Goal: Information Seeking & Learning: Learn about a topic

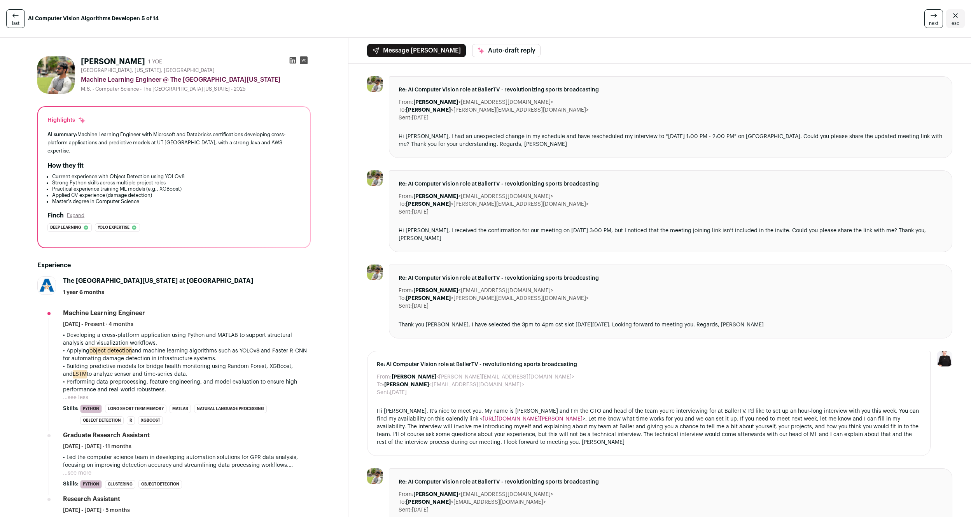
click at [937, 22] on span "next" at bounding box center [933, 23] width 9 height 6
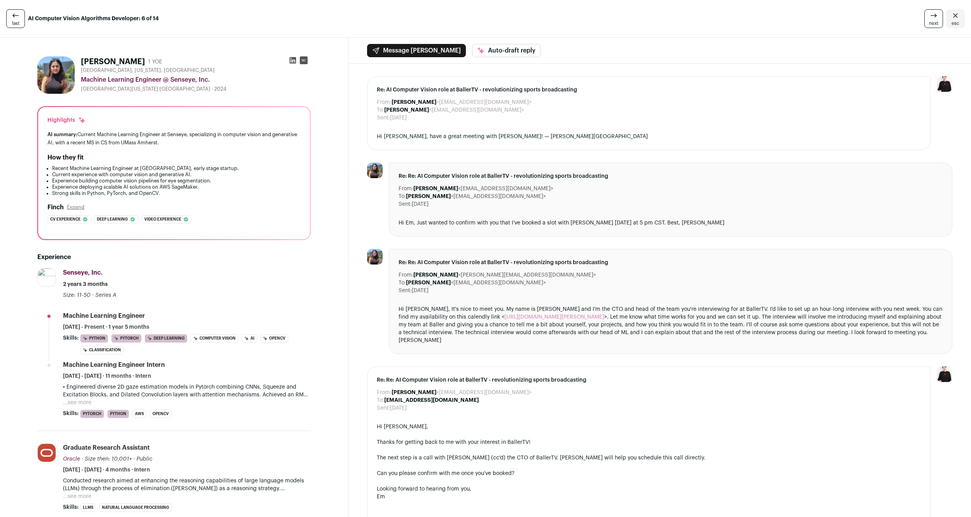
click at [937, 22] on span "next" at bounding box center [933, 23] width 9 height 6
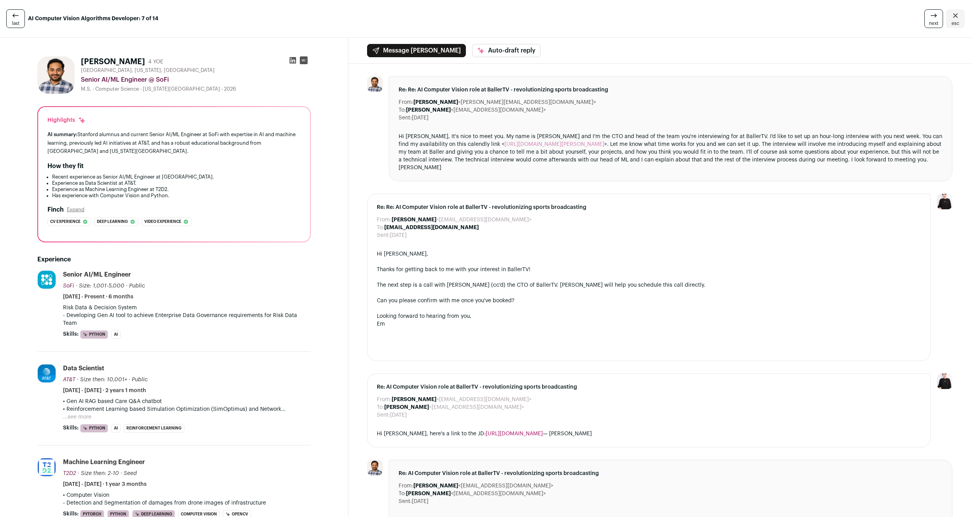
click at [937, 22] on span "next" at bounding box center [933, 23] width 9 height 6
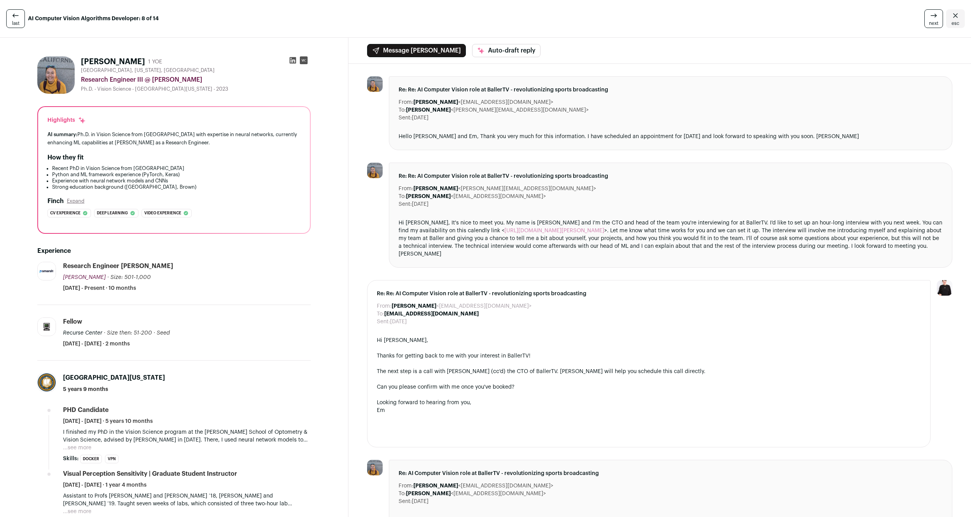
click at [931, 17] on icon at bounding box center [933, 15] width 9 height 9
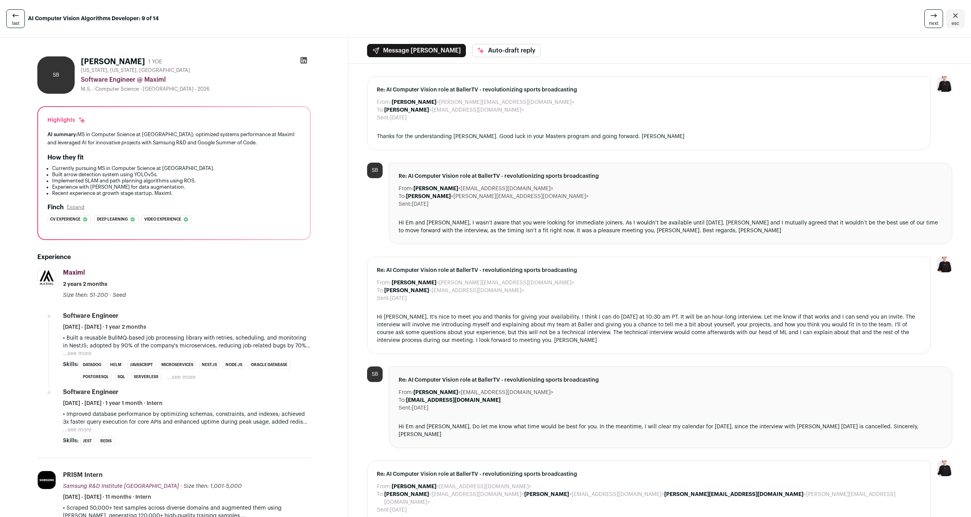
click at [931, 17] on icon at bounding box center [933, 15] width 9 height 9
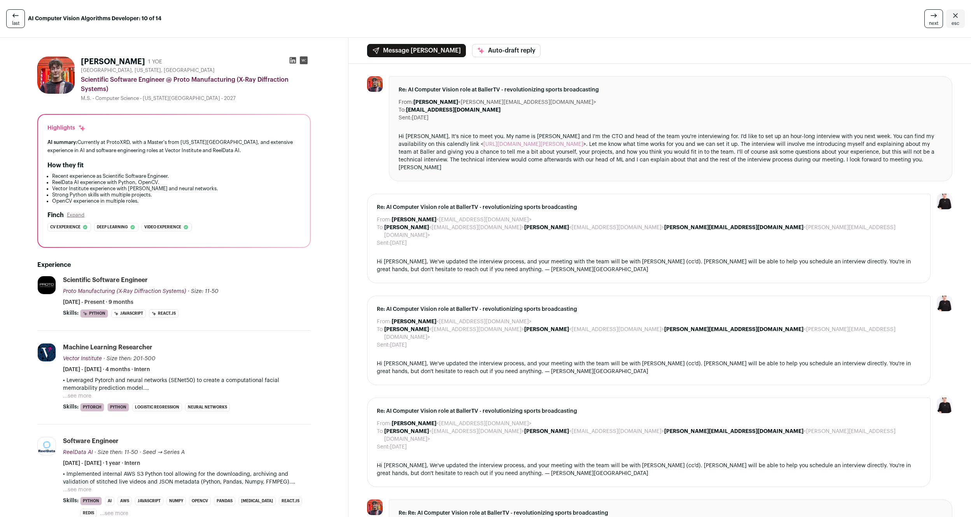
click at [931, 17] on icon at bounding box center [933, 15] width 9 height 9
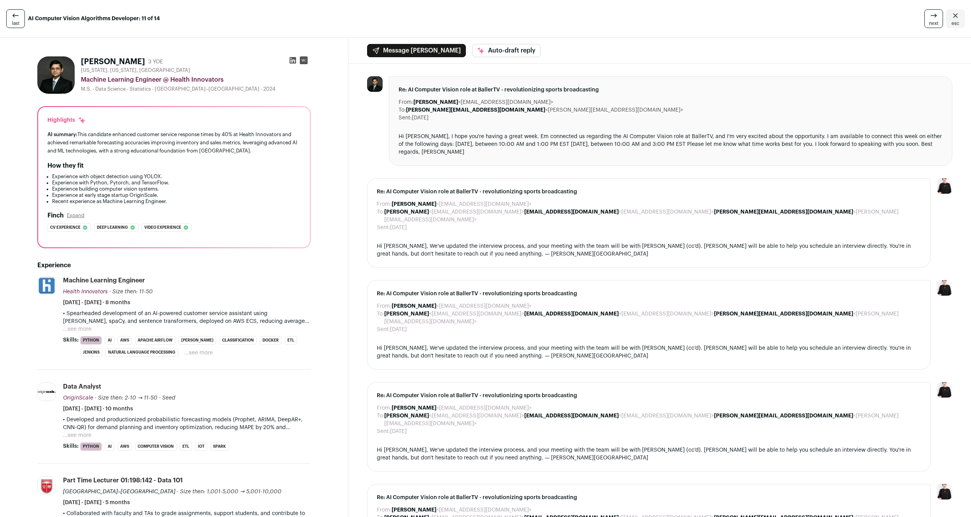
click at [939, 21] on span "next" at bounding box center [933, 23] width 9 height 6
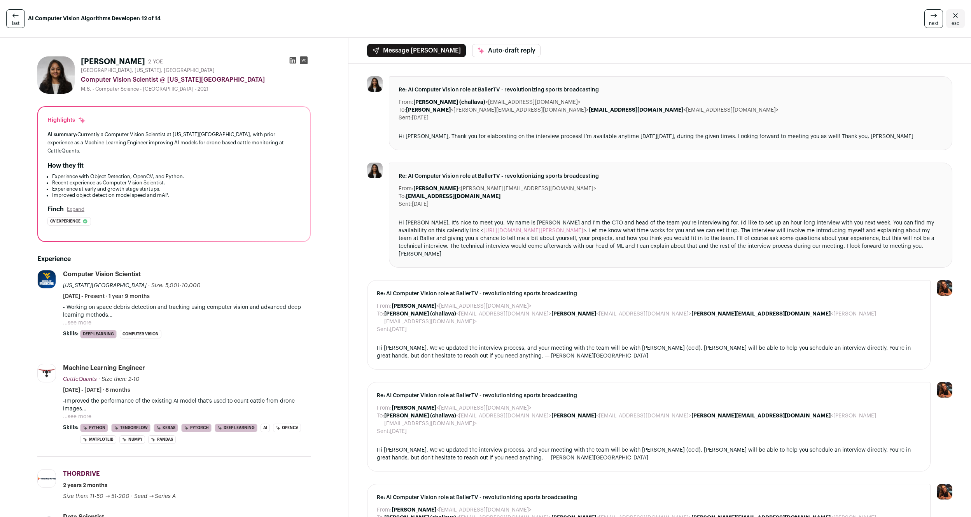
click at [939, 21] on span "next" at bounding box center [933, 23] width 9 height 6
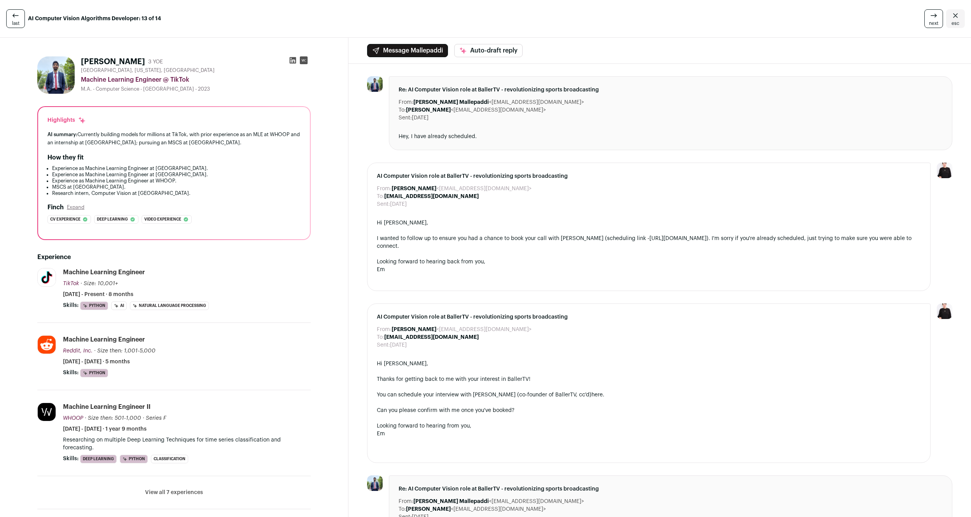
click at [939, 21] on span "next" at bounding box center [933, 23] width 9 height 6
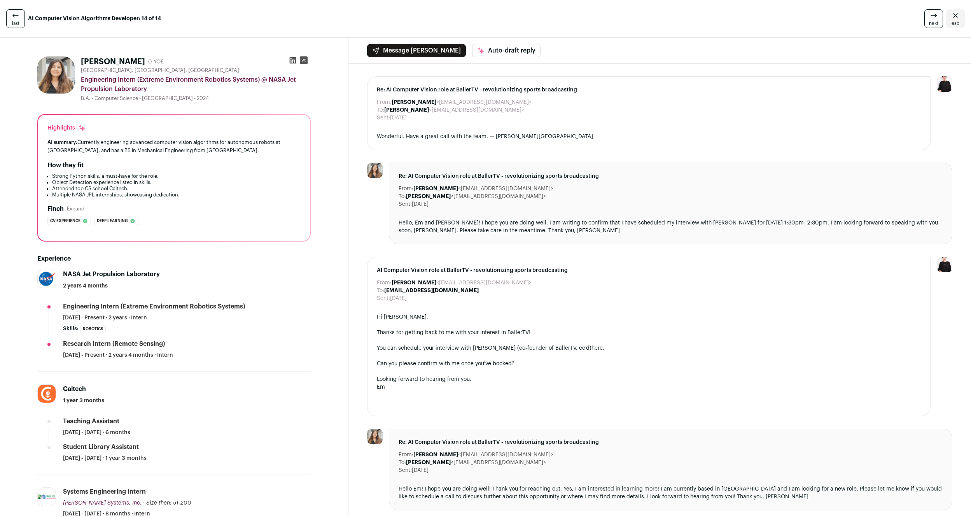
click at [939, 21] on span "next" at bounding box center [933, 23] width 9 height 6
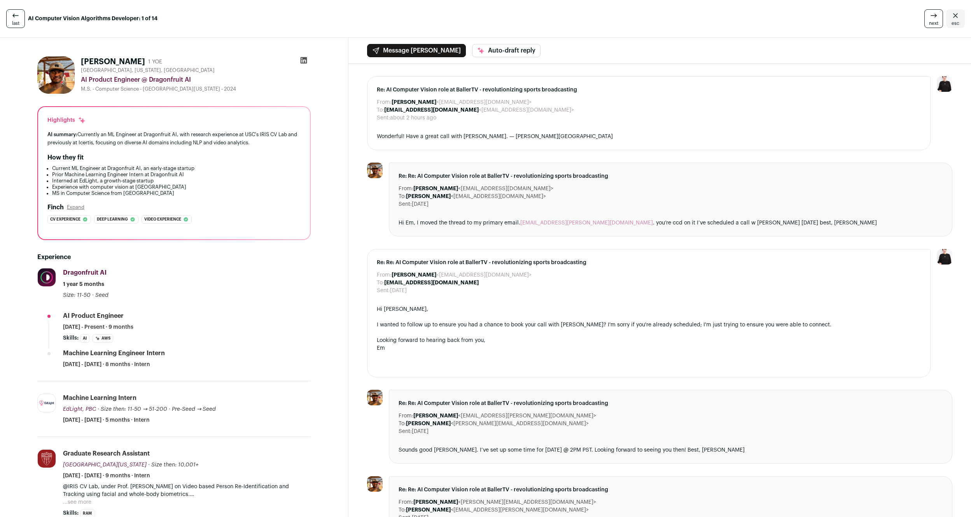
click at [939, 21] on span "next" at bounding box center [933, 23] width 9 height 6
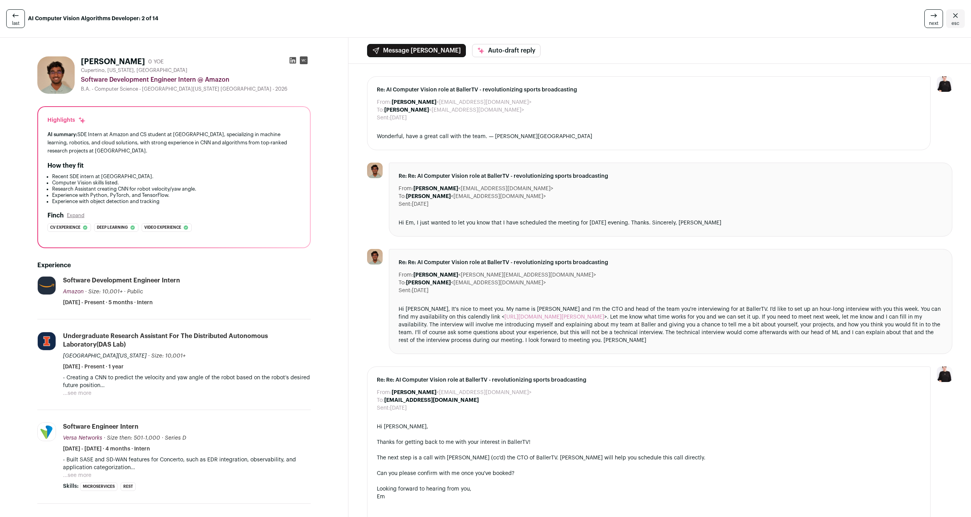
click at [938, 21] on span "next" at bounding box center [933, 23] width 9 height 6
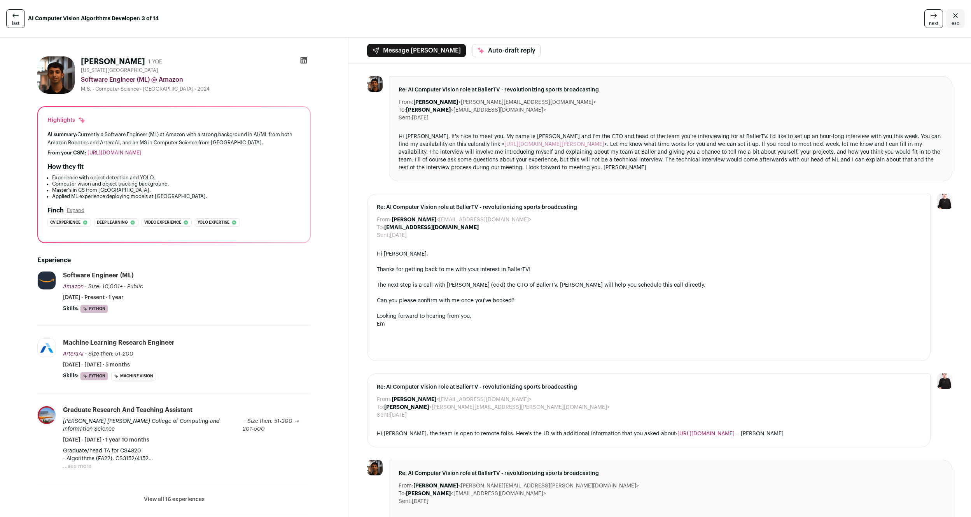
click at [938, 21] on span "next" at bounding box center [933, 23] width 9 height 6
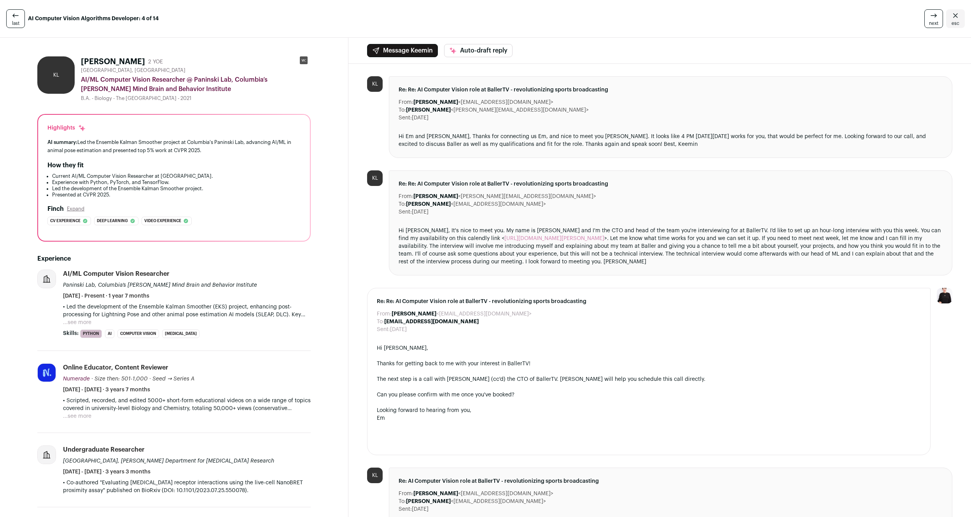
click at [938, 21] on span "next" at bounding box center [933, 23] width 9 height 6
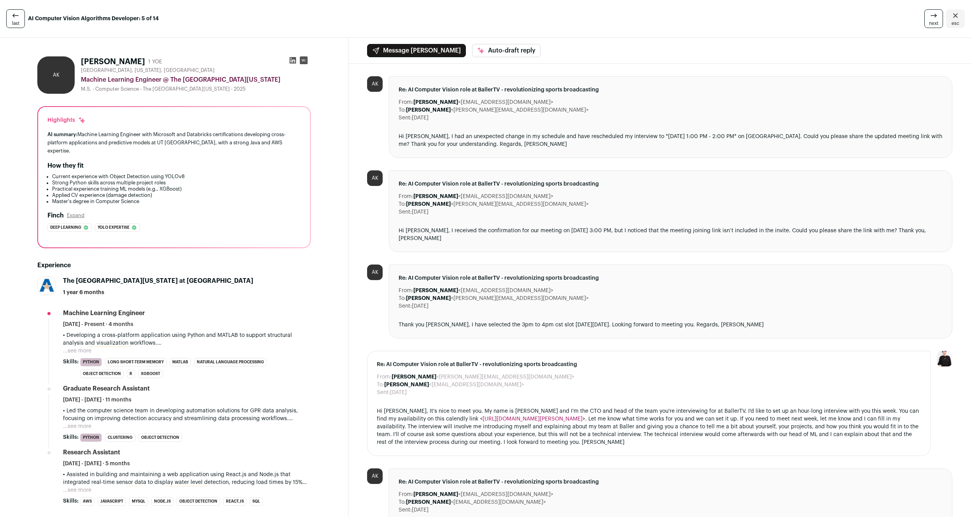
click at [938, 21] on span "next" at bounding box center [933, 23] width 9 height 6
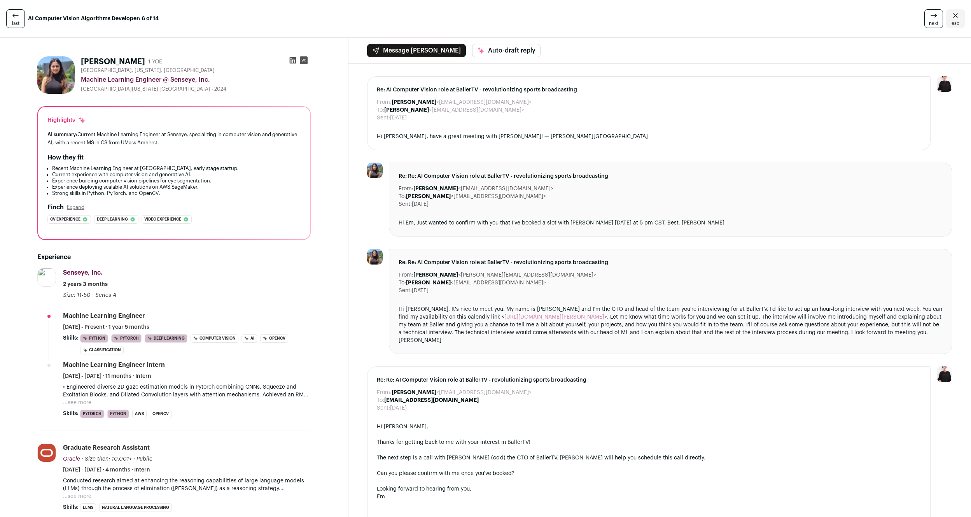
click at [938, 21] on span "next" at bounding box center [933, 23] width 9 height 6
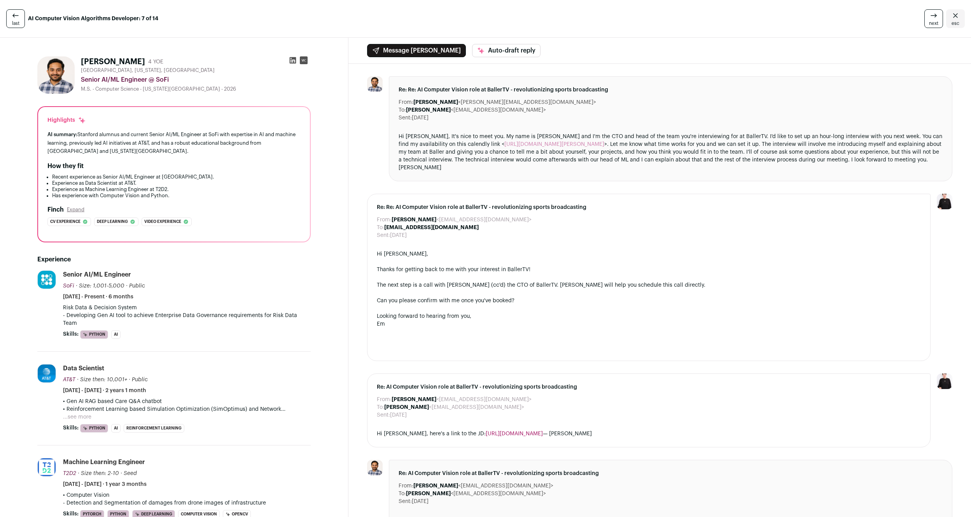
click at [938, 21] on span "next" at bounding box center [933, 23] width 9 height 6
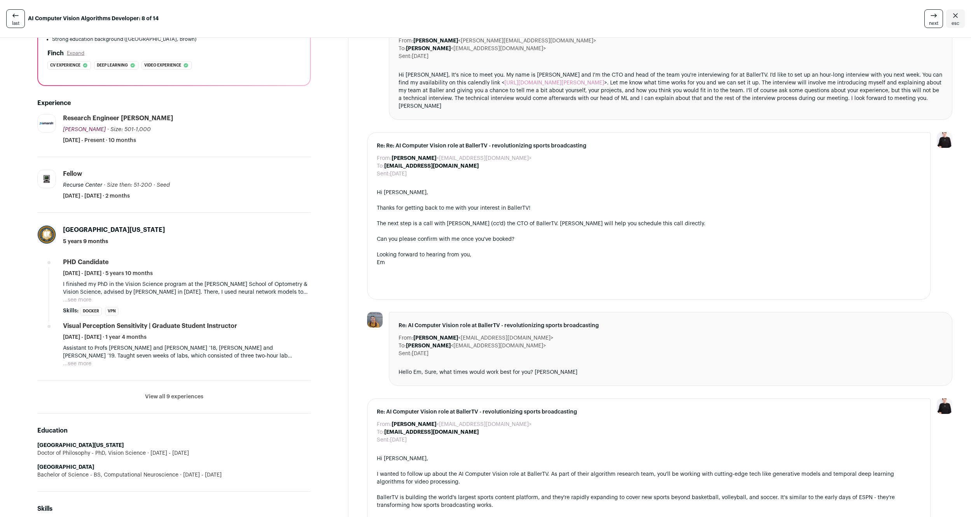
scroll to position [159, 0]
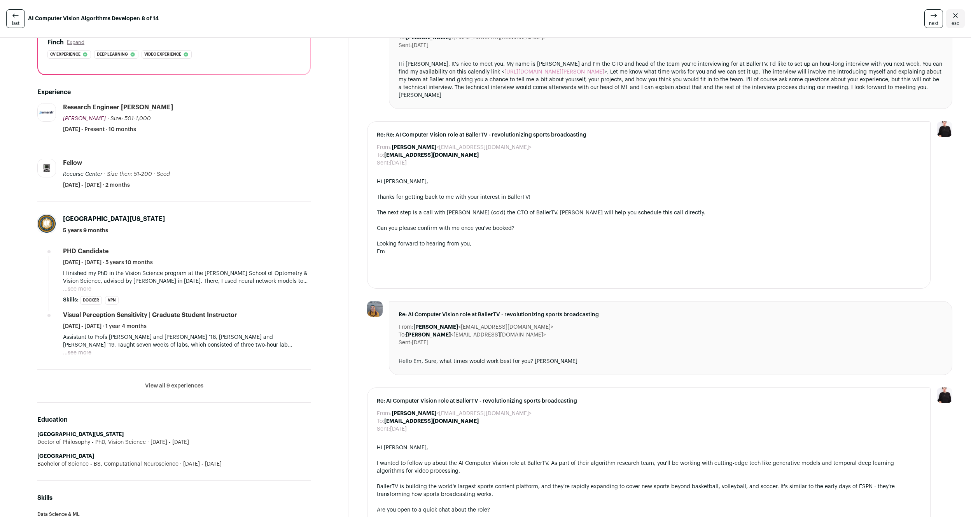
click at [77, 292] on button "...see more" at bounding box center [77, 289] width 28 height 8
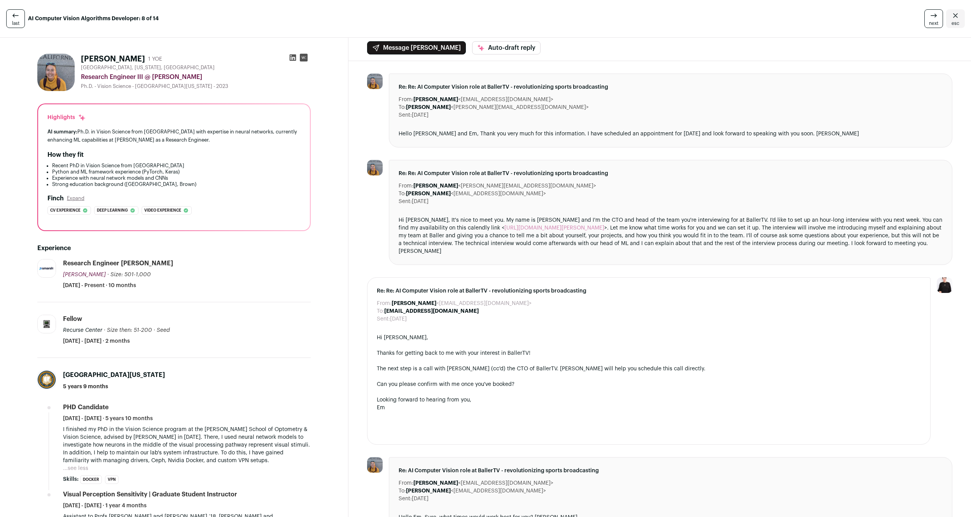
scroll to position [0, 0]
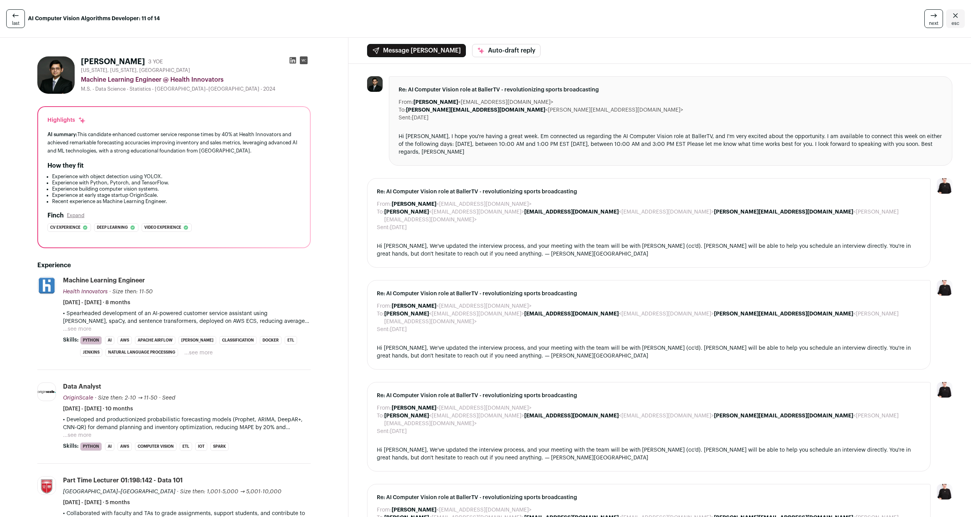
drag, startPoint x: 355, startPoint y: 111, endPoint x: 385, endPoint y: 172, distance: 68.0
